Goal: Information Seeking & Learning: Learn about a topic

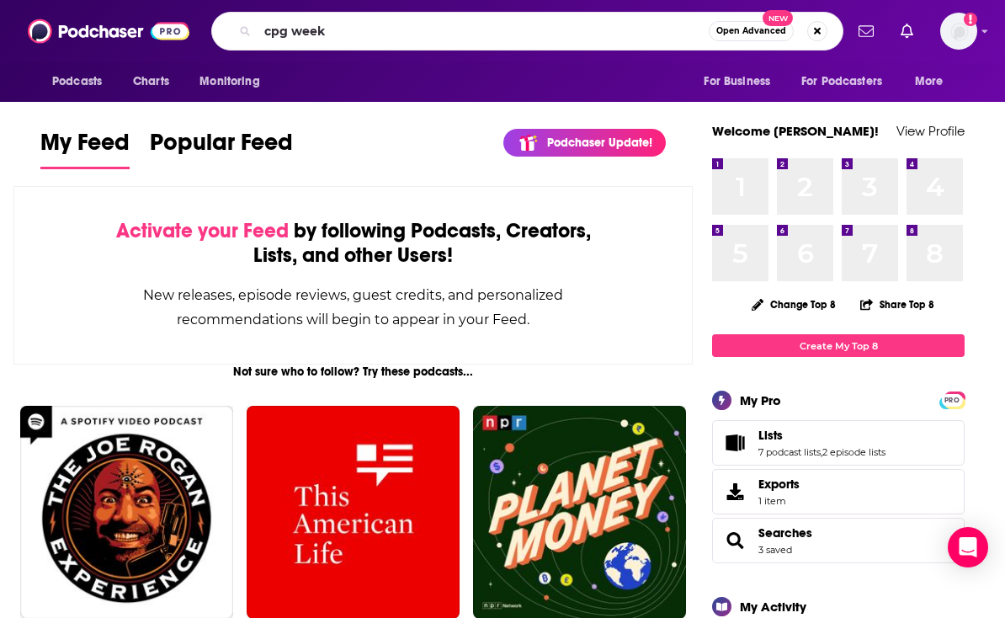
type input "cpg week"
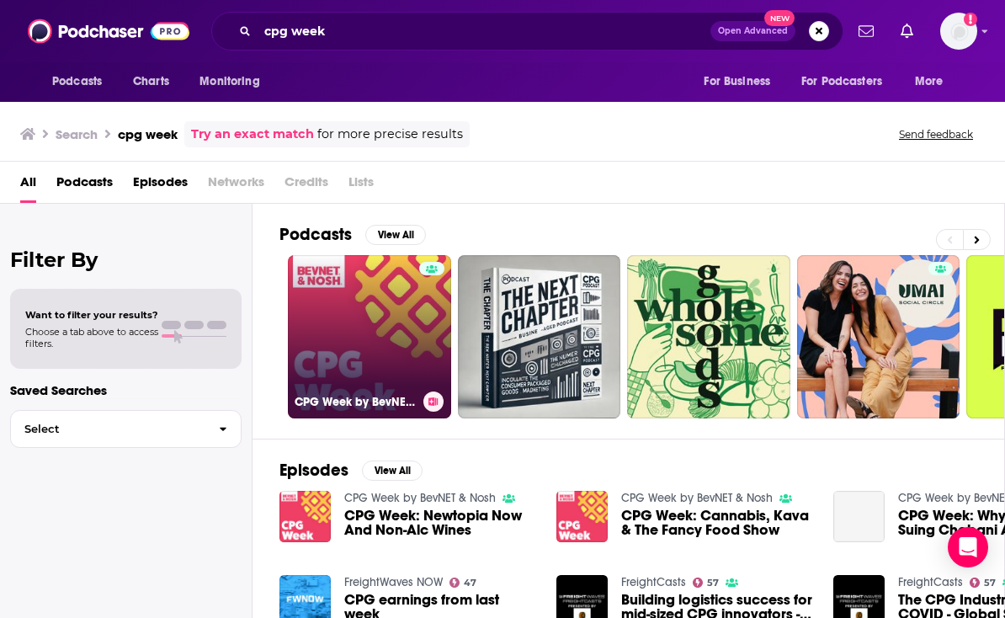
click at [338, 327] on link "CPG Week by BevNET & Nosh" at bounding box center [369, 336] width 163 height 163
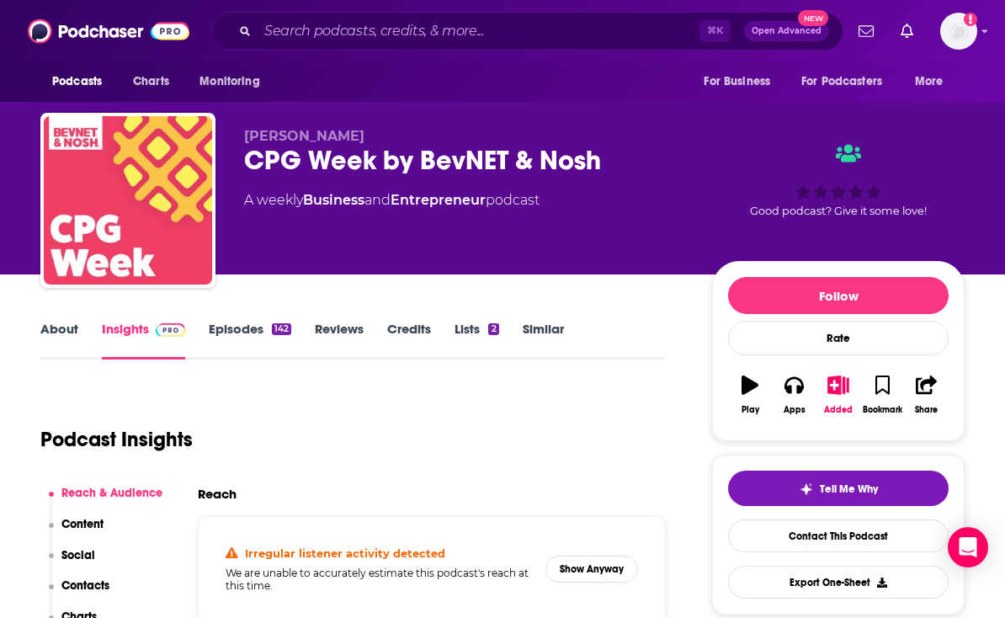
click at [341, 323] on link "Reviews" at bounding box center [339, 340] width 49 height 39
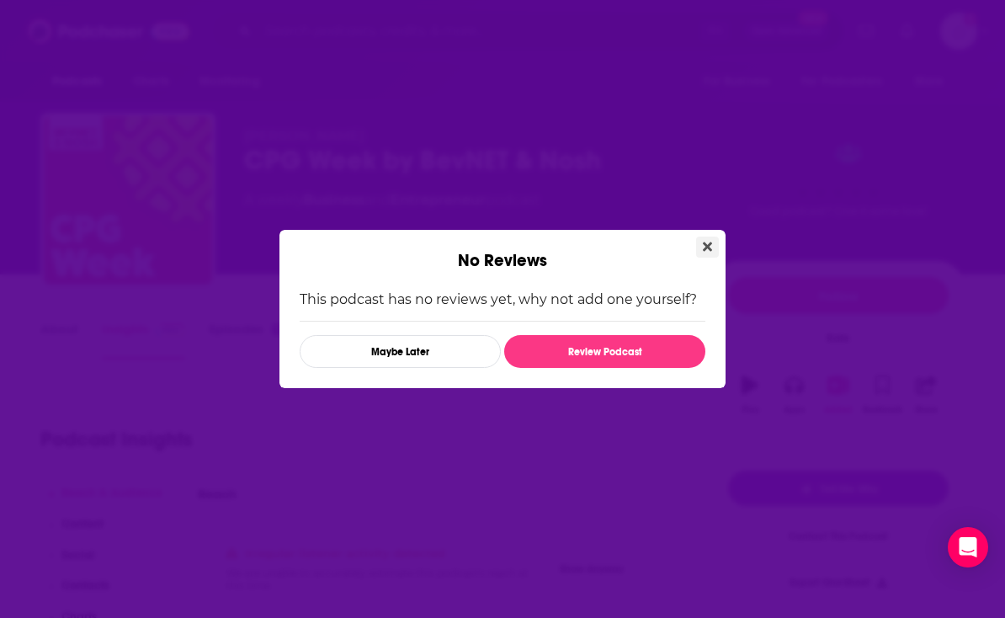
click at [706, 246] on icon "Close" at bounding box center [707, 246] width 9 height 9
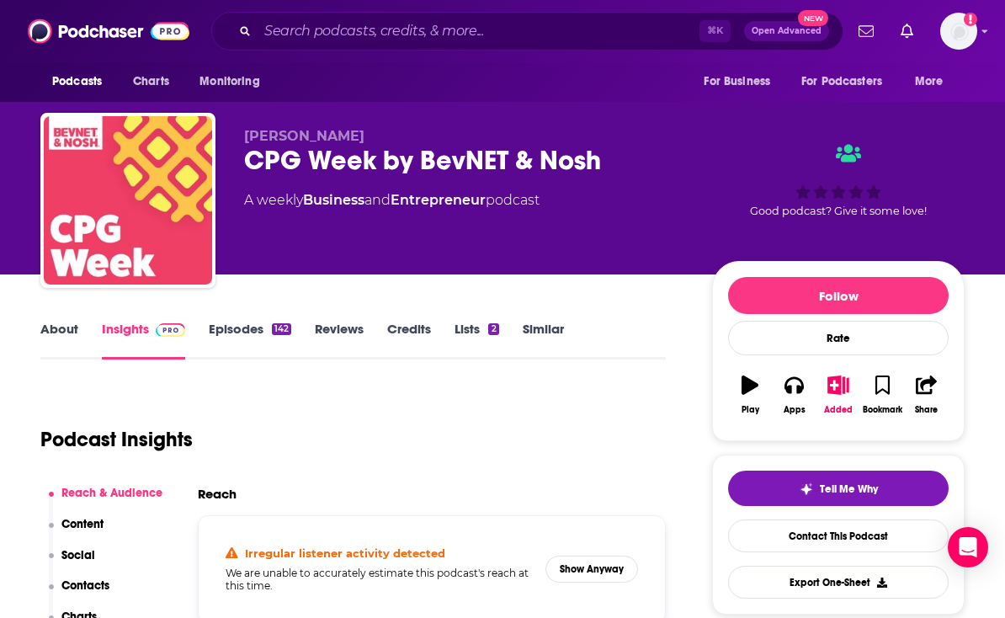
click at [58, 330] on link "About" at bounding box center [59, 340] width 38 height 39
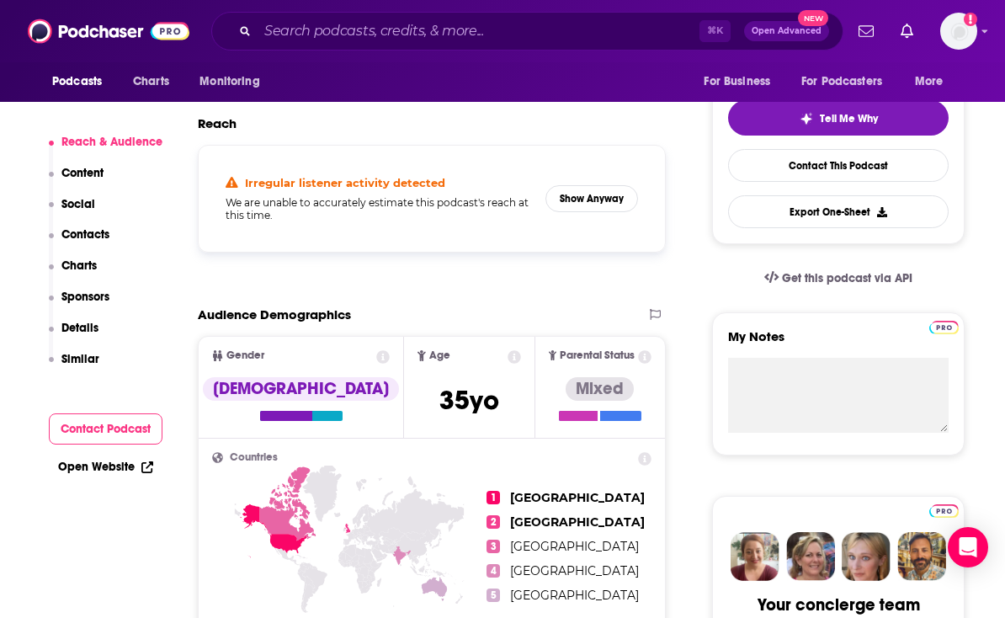
scroll to position [368, 0]
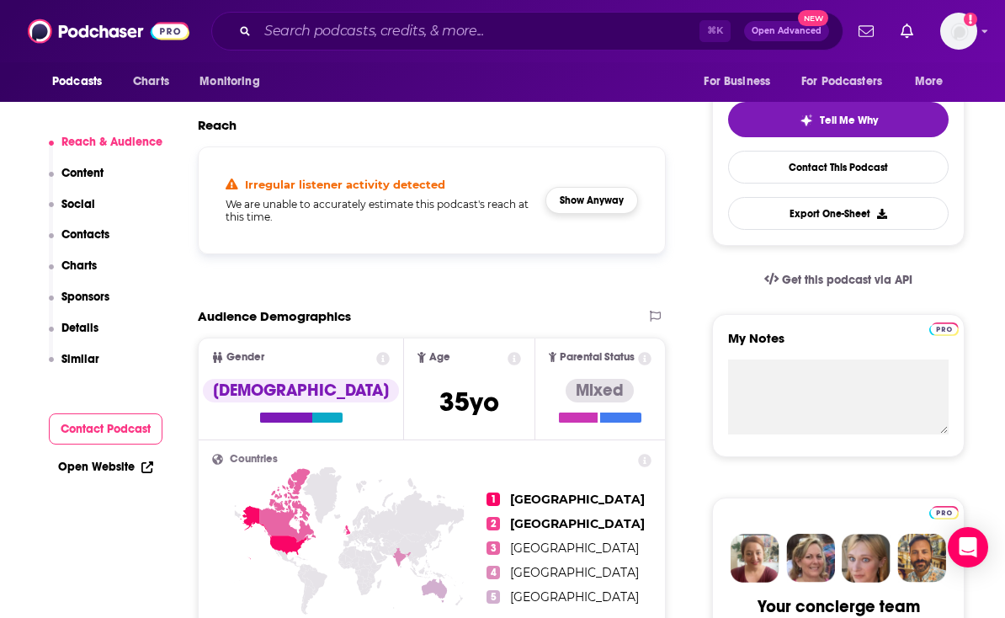
click at [586, 203] on button "Show Anyway" at bounding box center [591, 200] width 93 height 27
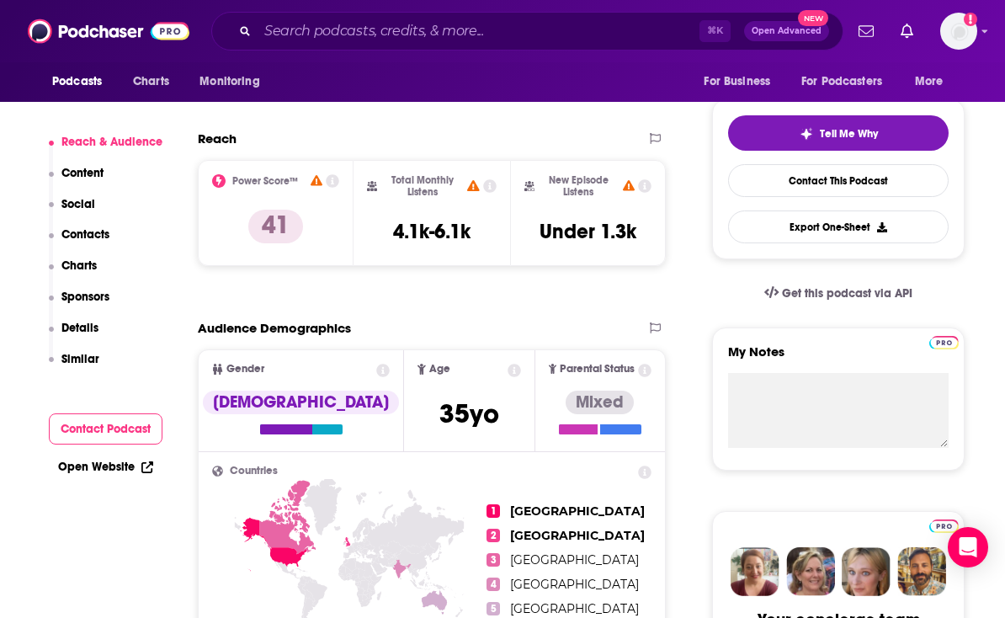
scroll to position [334, 0]
